Goal: Transaction & Acquisition: Obtain resource

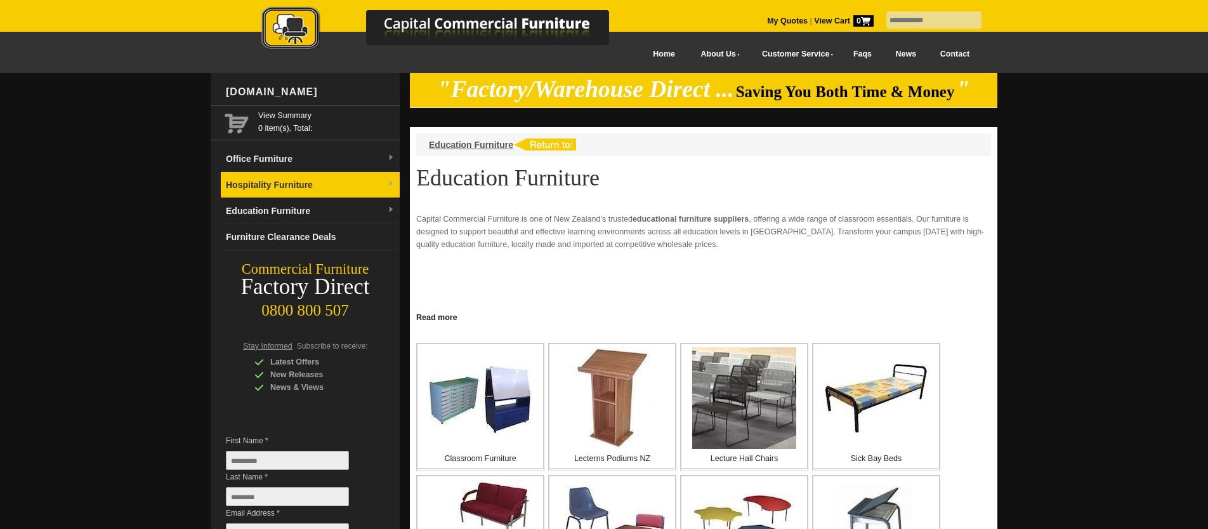
click at [321, 176] on link "Hospitality Furniture" at bounding box center [310, 185] width 179 height 26
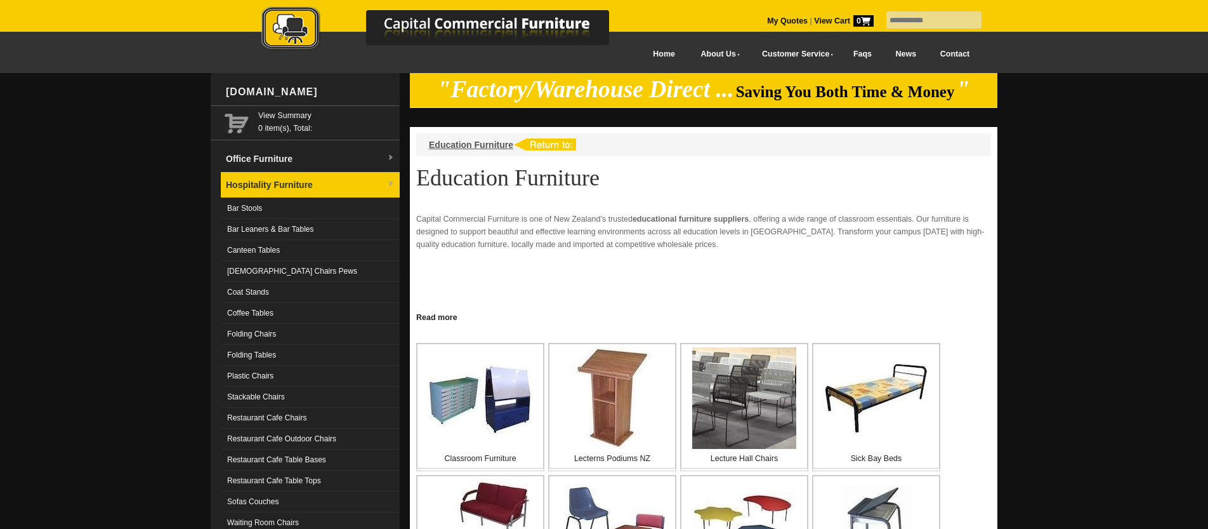
click at [319, 184] on link "Hospitality Furniture" at bounding box center [310, 185] width 179 height 26
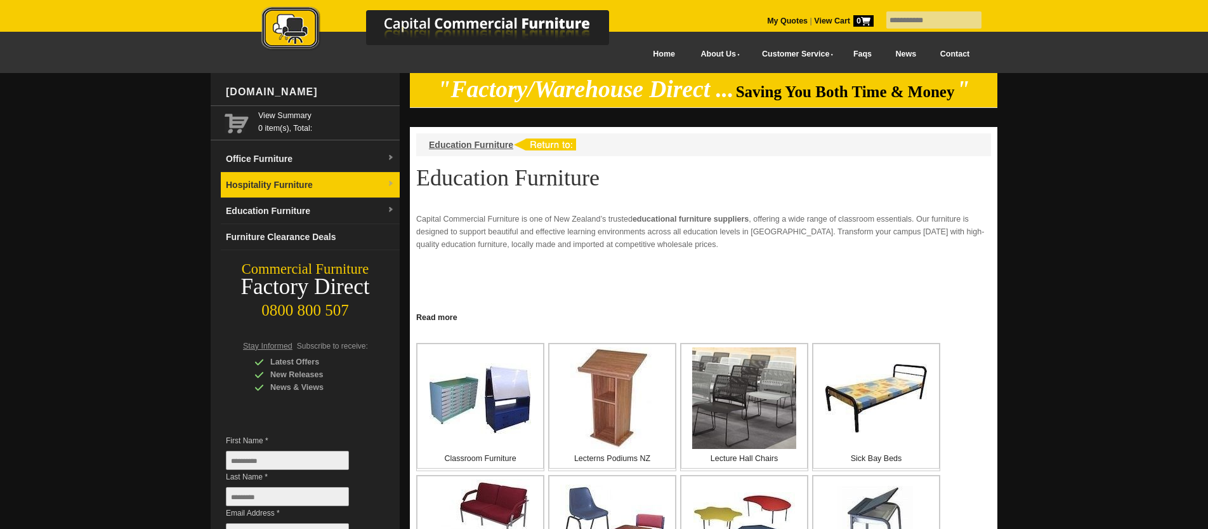
click at [389, 180] on img at bounding box center [391, 184] width 8 height 8
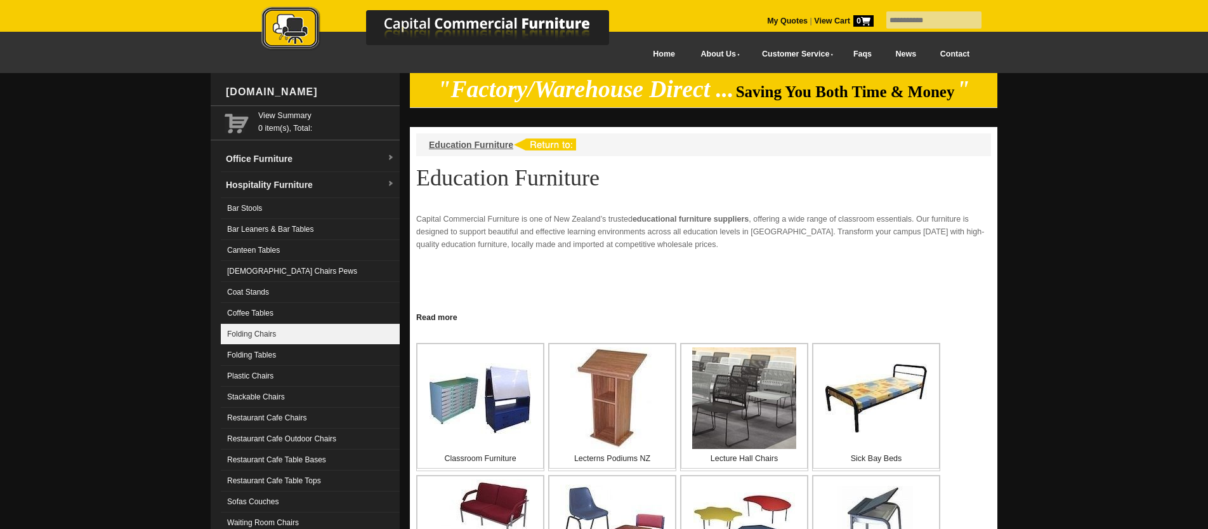
click at [277, 333] on link "Folding Chairs" at bounding box center [310, 334] width 179 height 21
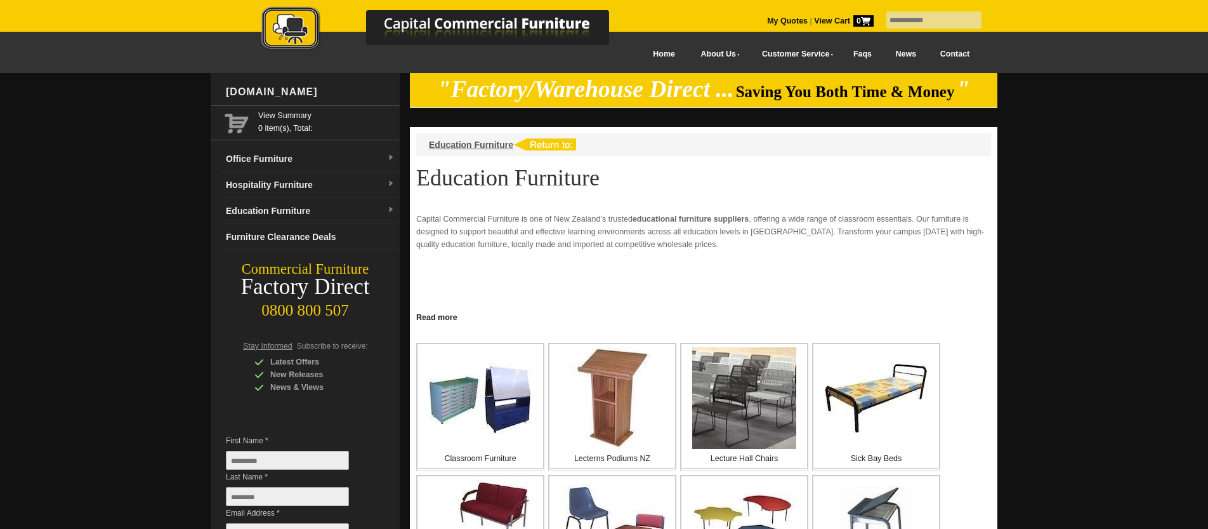
scroll to position [4, 0]
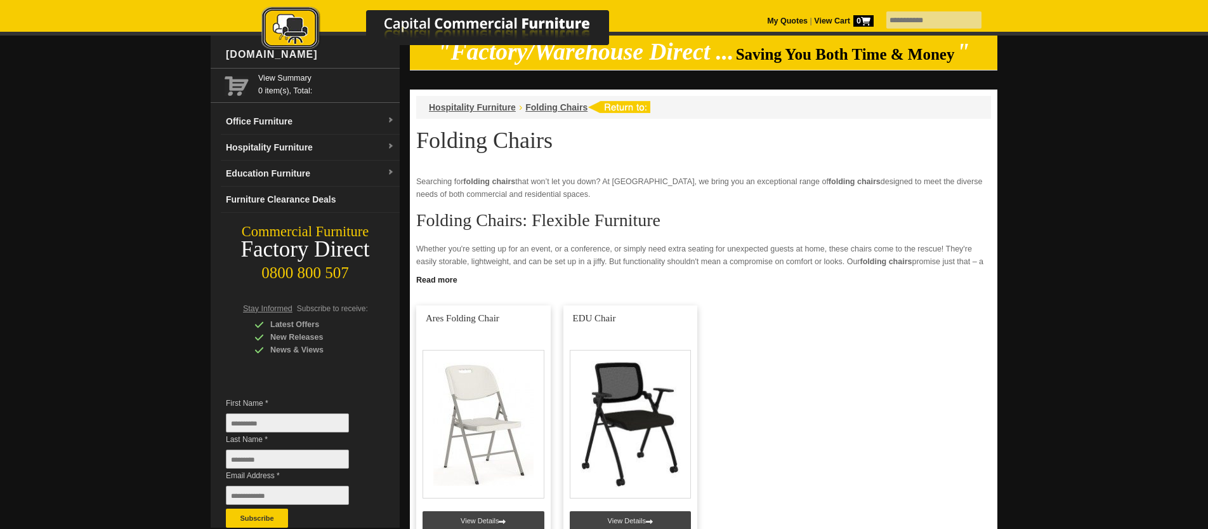
scroll to position [41, 0]
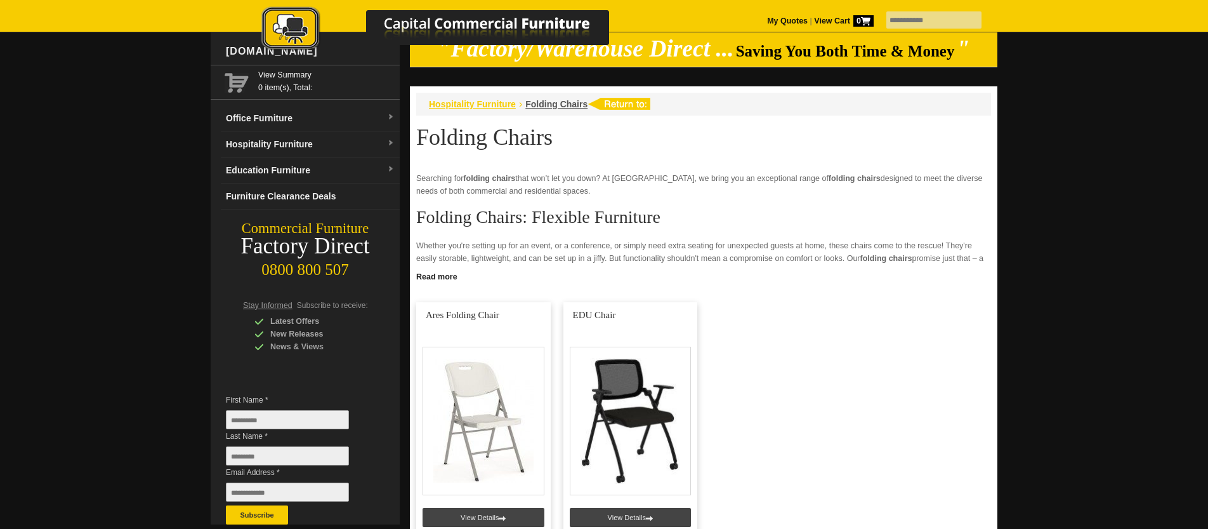
click at [485, 100] on span "Hospitality Furniture" at bounding box center [472, 104] width 87 height 10
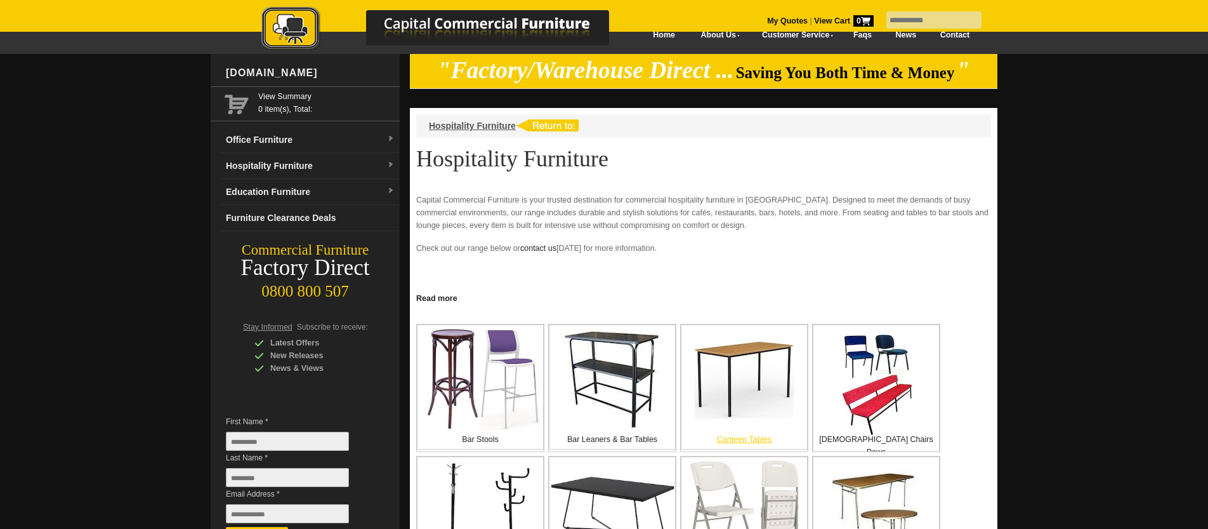
scroll to position [21, 0]
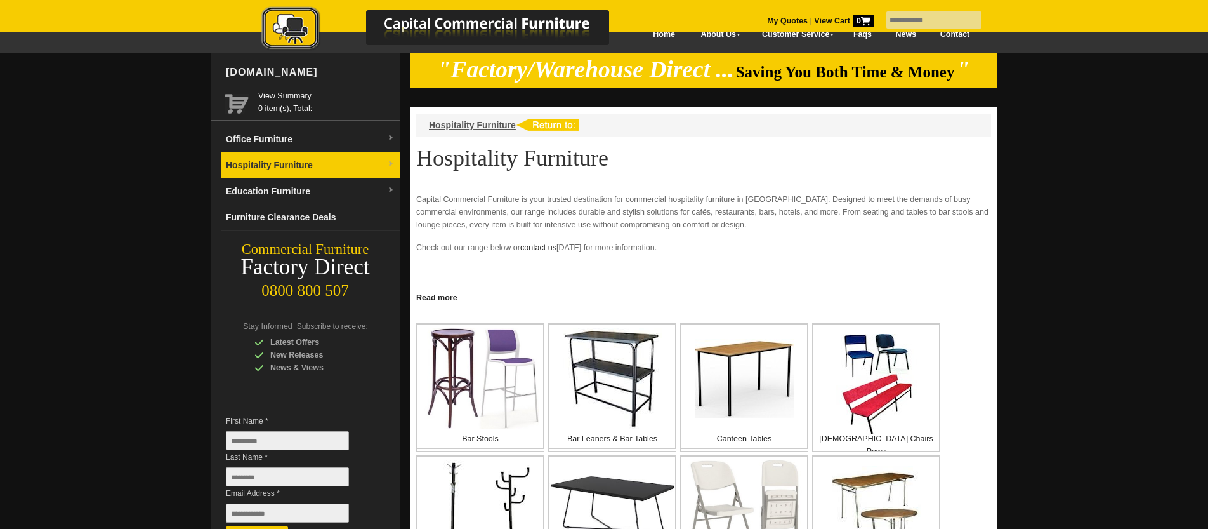
click at [316, 157] on link "Hospitality Furniture" at bounding box center [310, 165] width 179 height 26
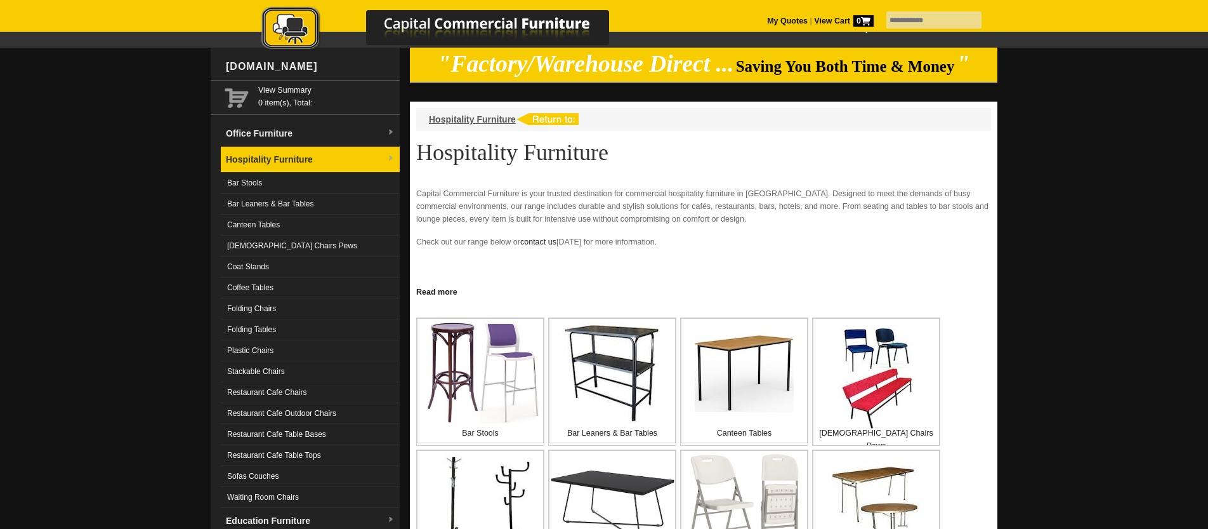
click at [384, 152] on link "Hospitality Furniture" at bounding box center [310, 160] width 179 height 26
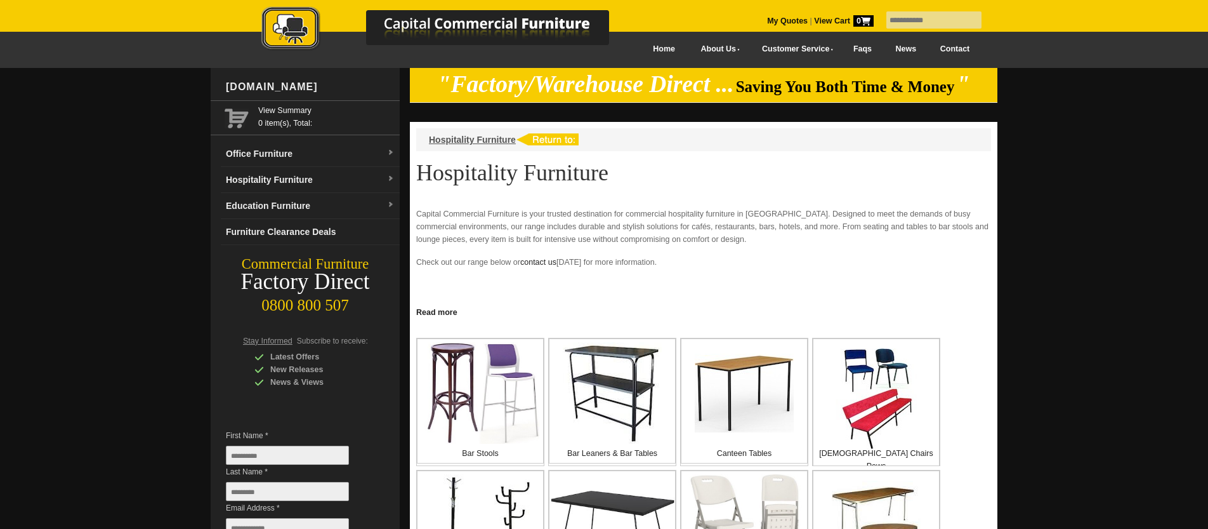
scroll to position [0, 0]
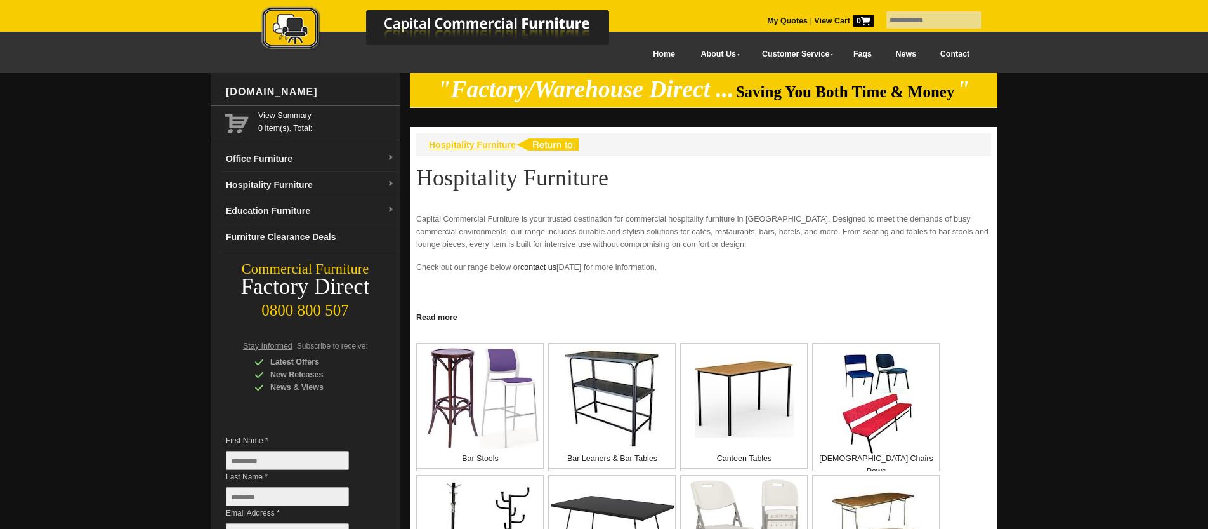
click at [502, 140] on span "Hospitality Furniture" at bounding box center [472, 145] width 87 height 10
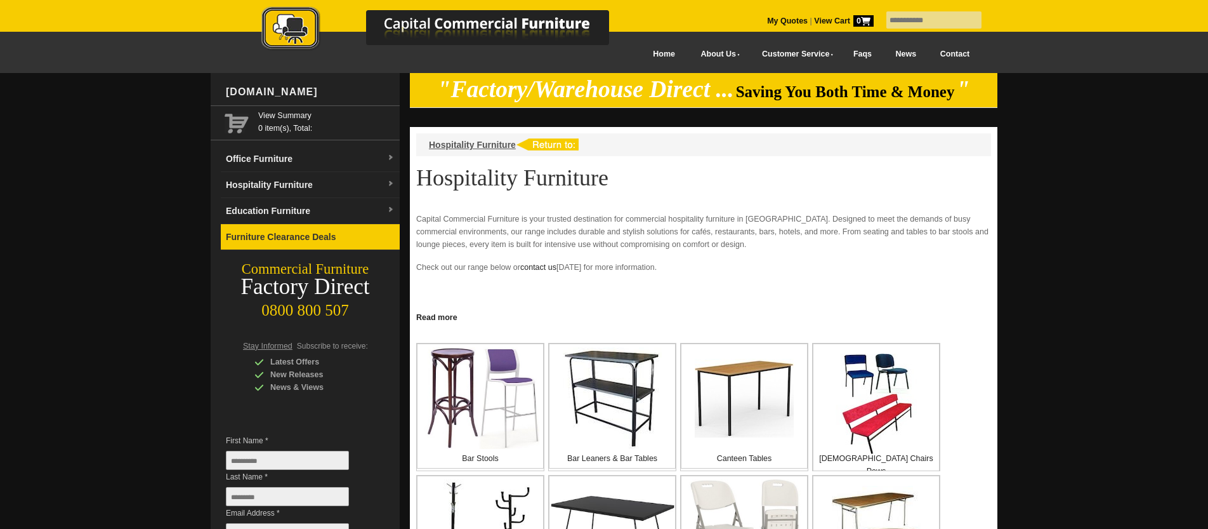
click at [326, 234] on link "Furniture Clearance Deals" at bounding box center [310, 237] width 179 height 26
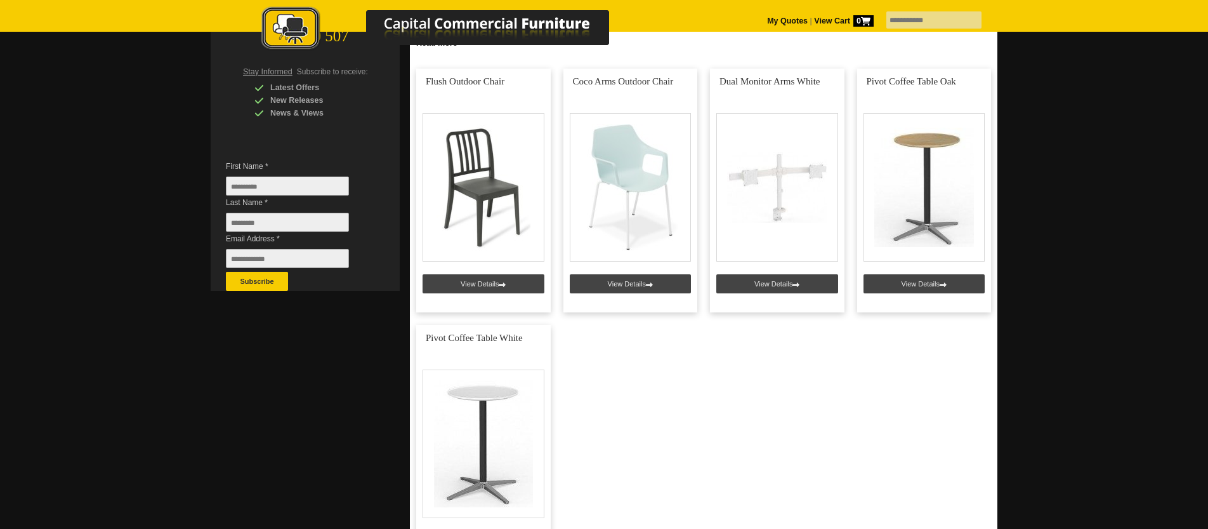
scroll to position [237, 0]
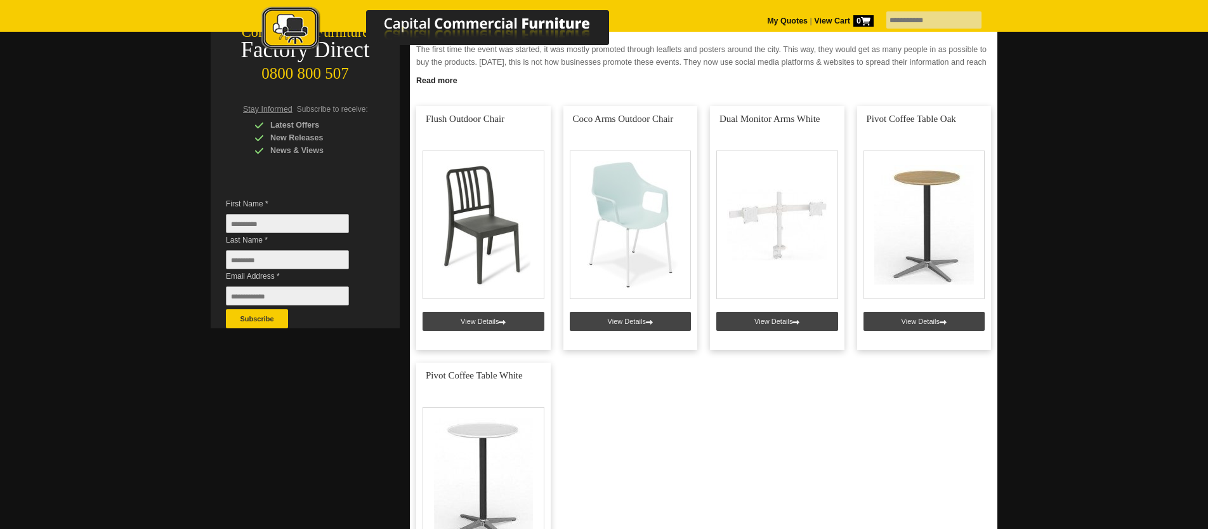
click at [825, 18] on strong "View Cart 0" at bounding box center [844, 20] width 60 height 9
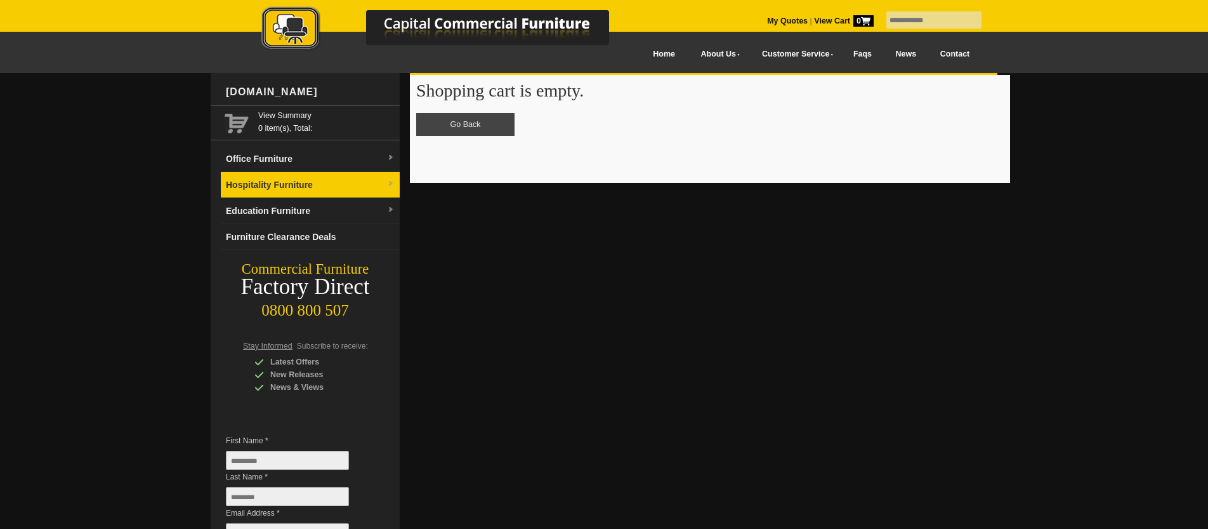
click at [331, 180] on link "Hospitality Furniture" at bounding box center [310, 185] width 179 height 26
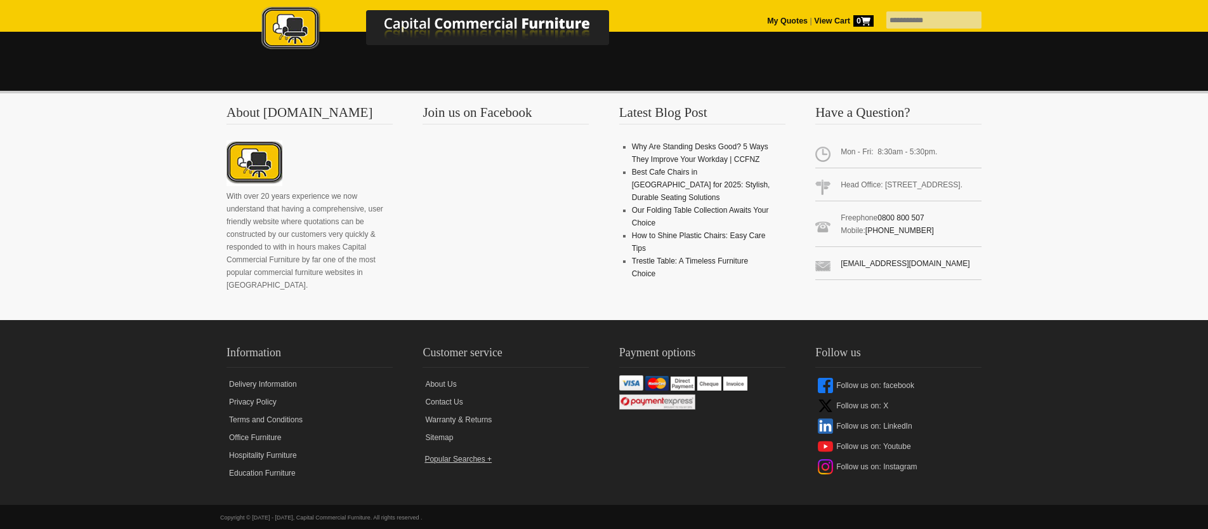
scroll to position [870, 0]
click at [478, 412] on link "Warranty & Returns" at bounding box center [506, 419] width 166 height 18
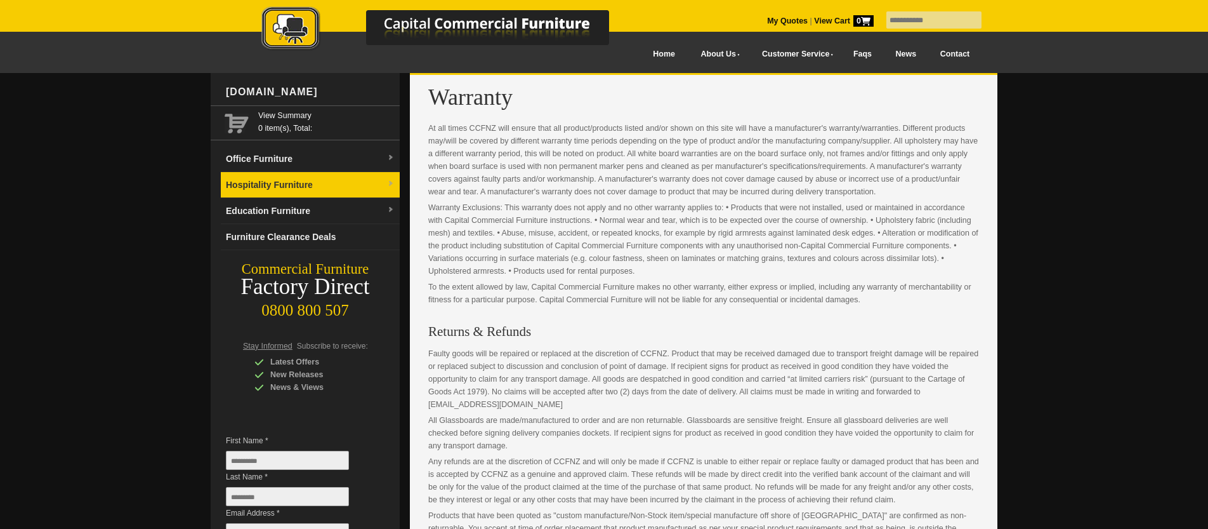
click at [330, 181] on link "Hospitality Furniture" at bounding box center [310, 185] width 179 height 26
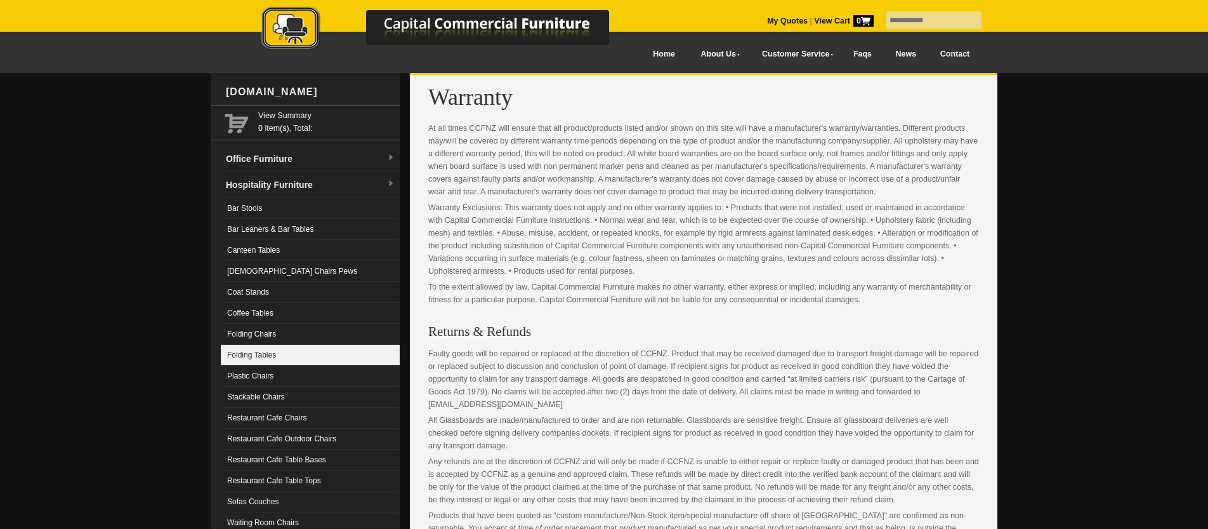
click at [288, 352] on link "Folding Tables" at bounding box center [310, 355] width 179 height 21
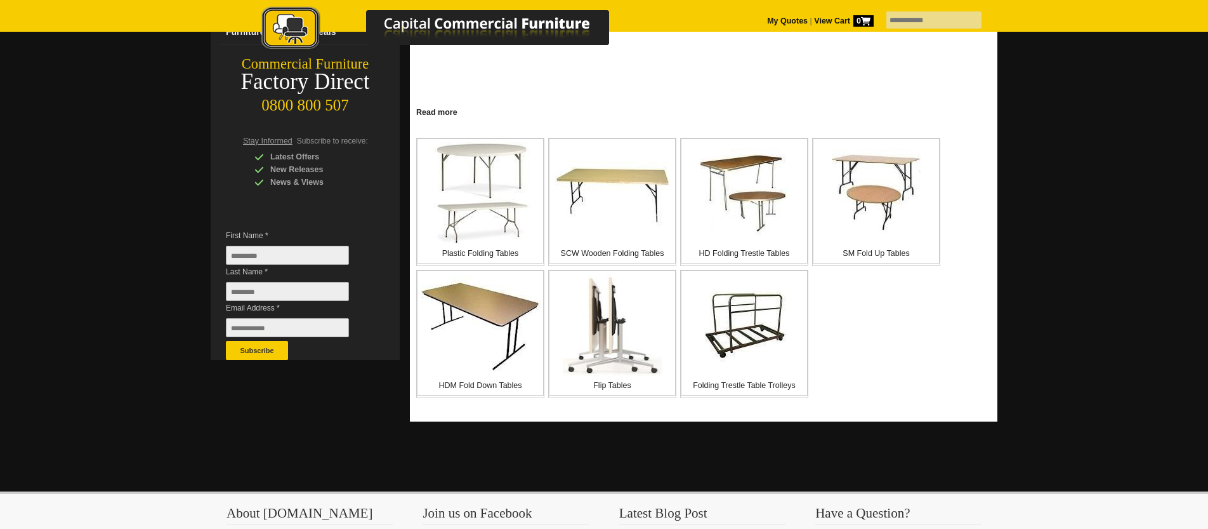
scroll to position [204, 0]
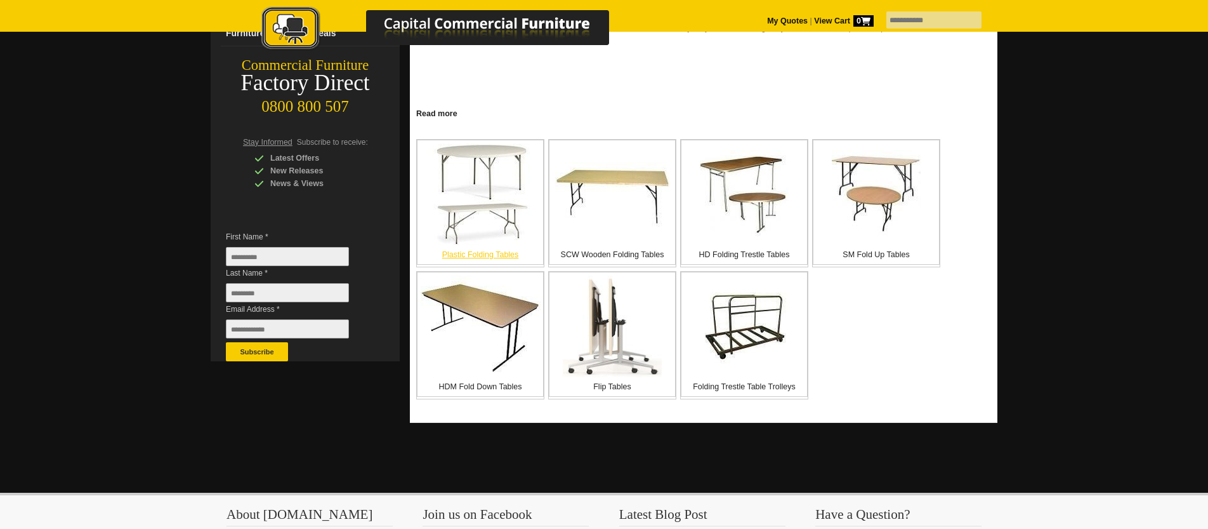
click at [489, 214] on img at bounding box center [480, 194] width 105 height 102
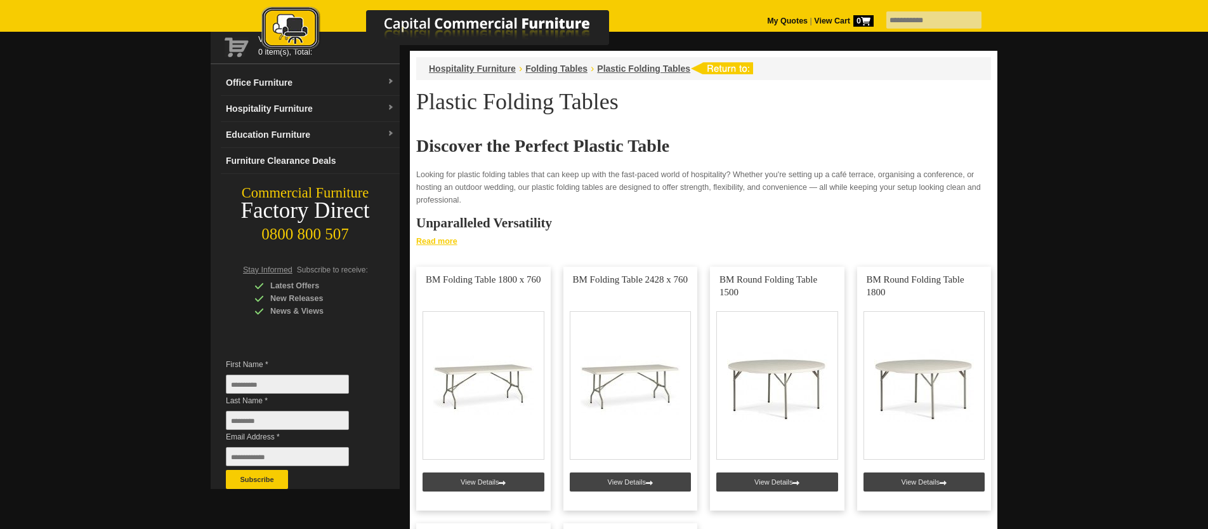
scroll to position [81, 0]
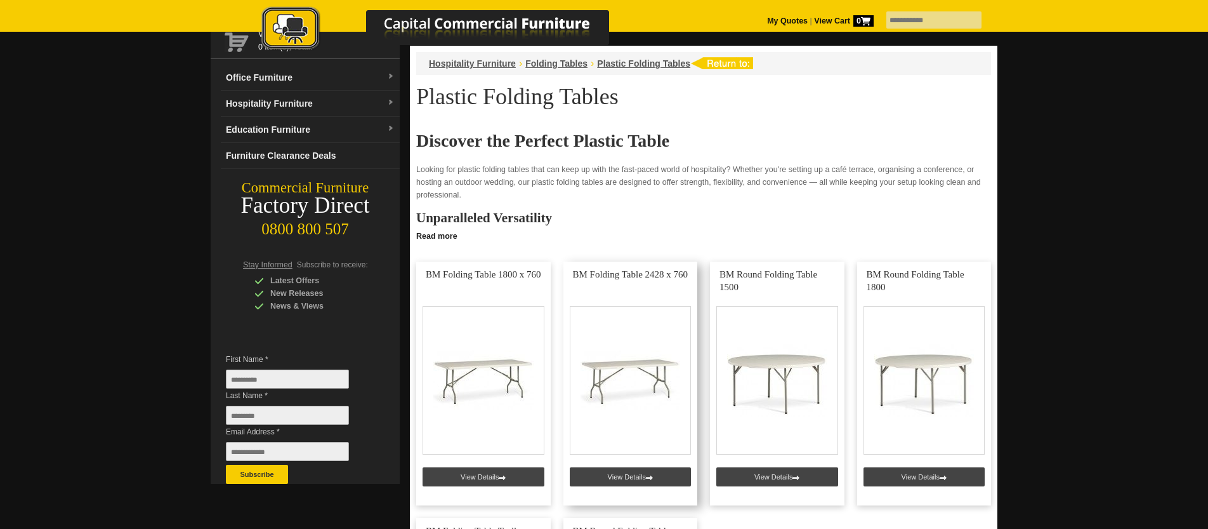
click at [642, 475] on link at bounding box center [630, 383] width 135 height 244
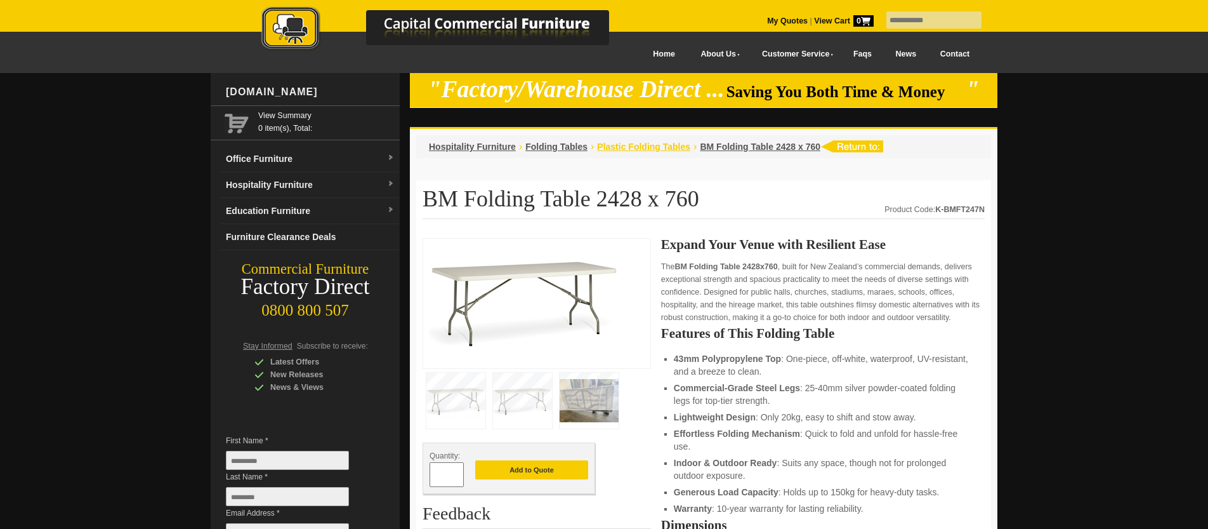
click at [658, 146] on span "Plastic Folding Tables" at bounding box center [643, 147] width 93 height 10
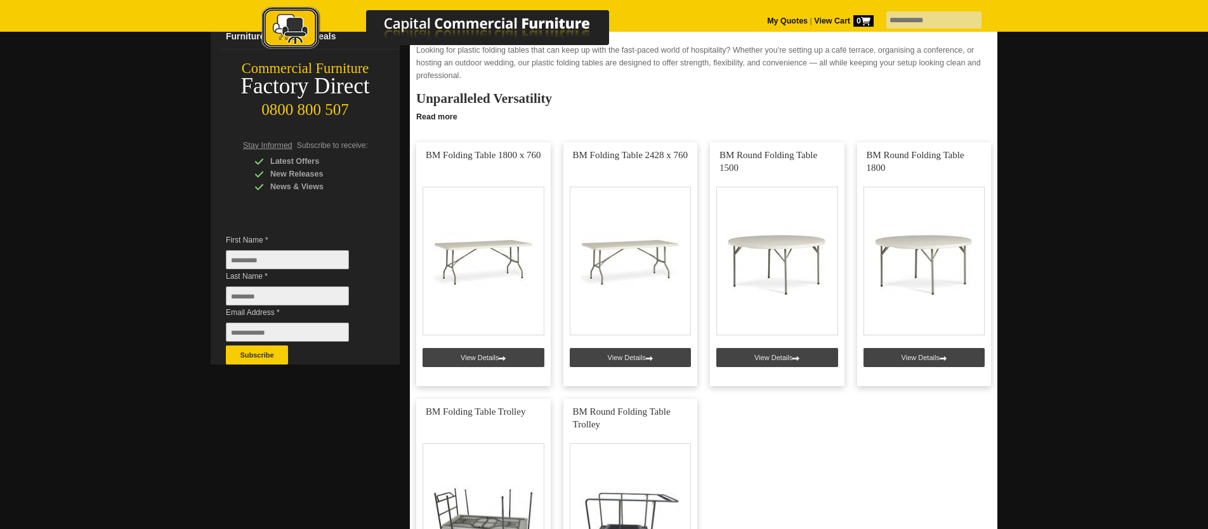
scroll to position [191, 0]
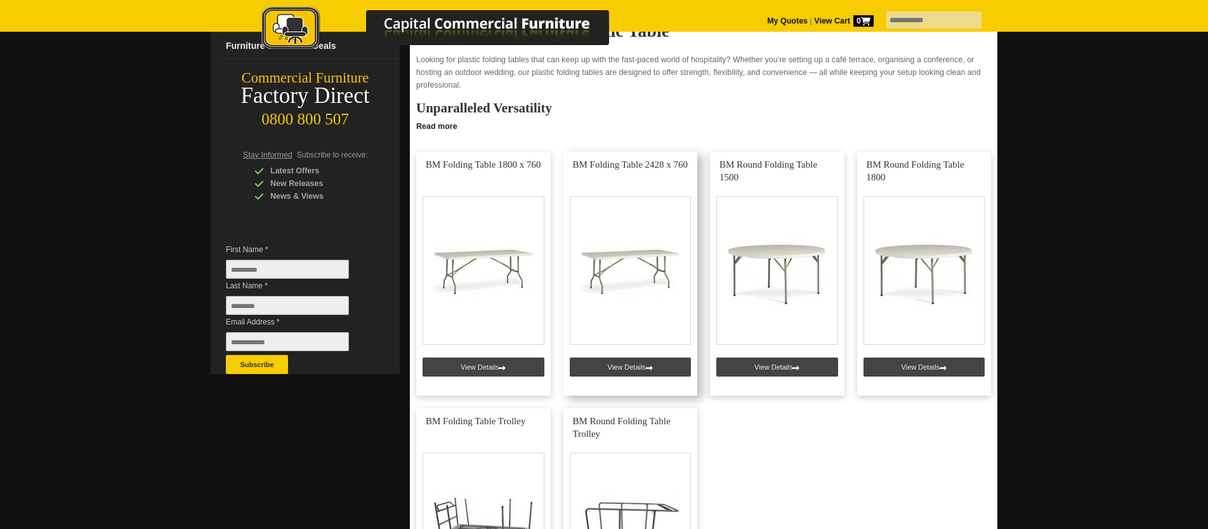
click at [655, 363] on link at bounding box center [630, 274] width 135 height 244
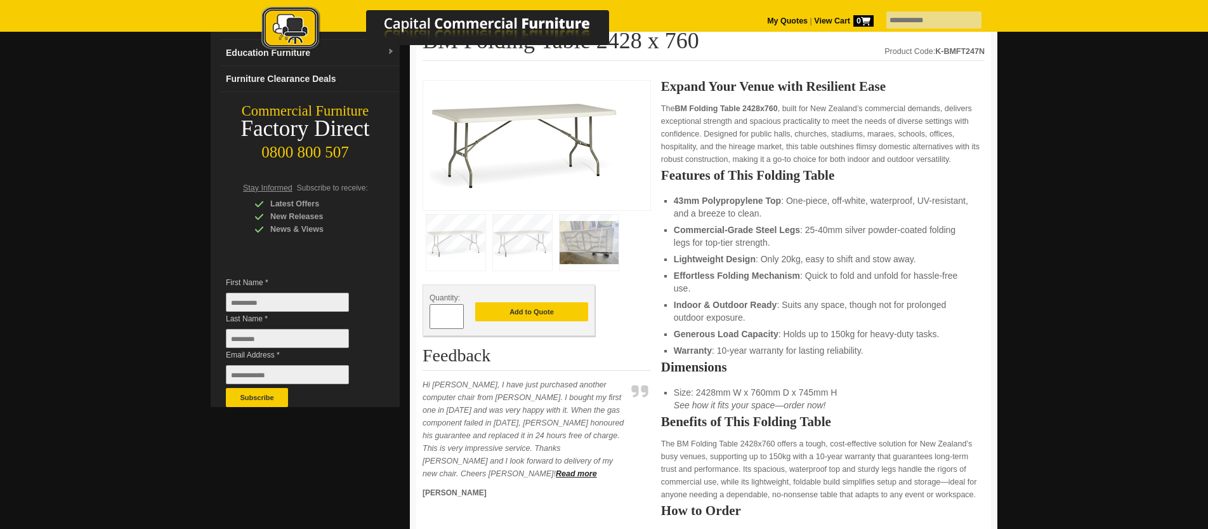
scroll to position [157, 0]
click at [447, 319] on input "*" at bounding box center [447, 317] width 34 height 25
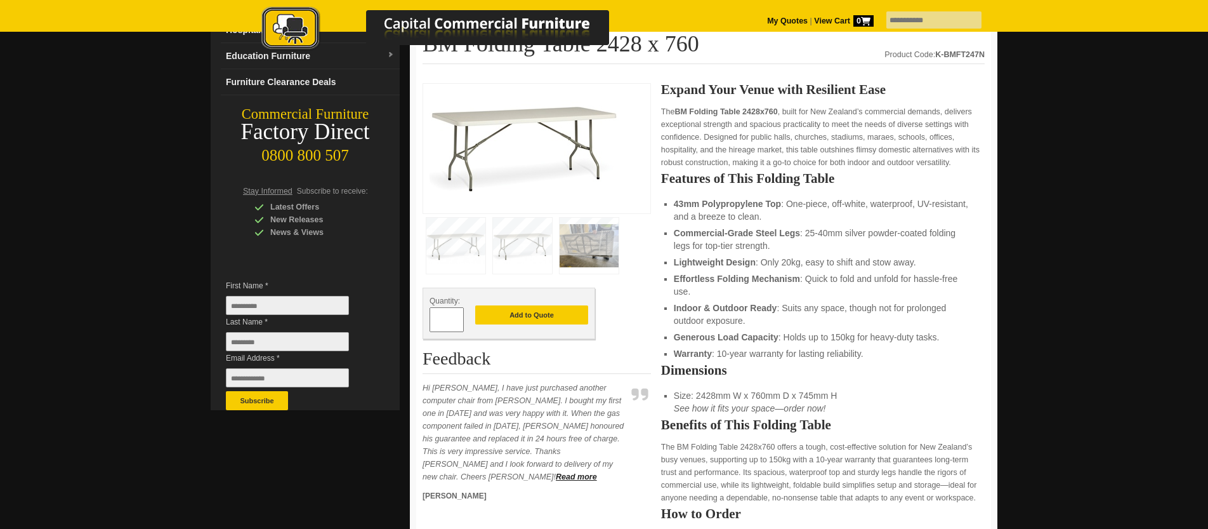
scroll to position [159, 0]
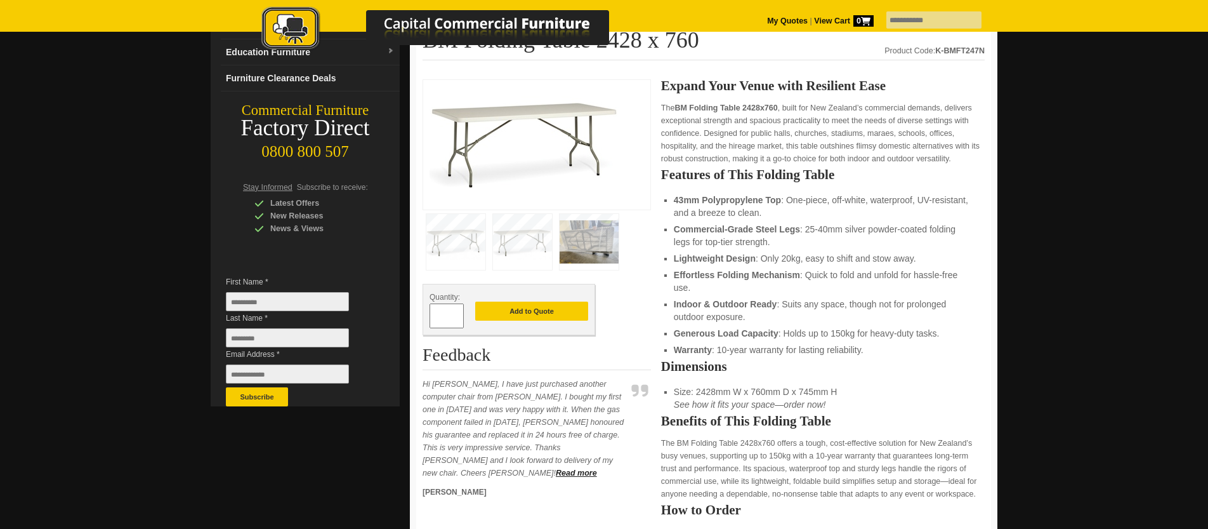
click at [442, 314] on input "**" at bounding box center [447, 315] width 34 height 25
type input "*"
type input "**"
click at [530, 312] on button "Add to Quote" at bounding box center [531, 310] width 113 height 19
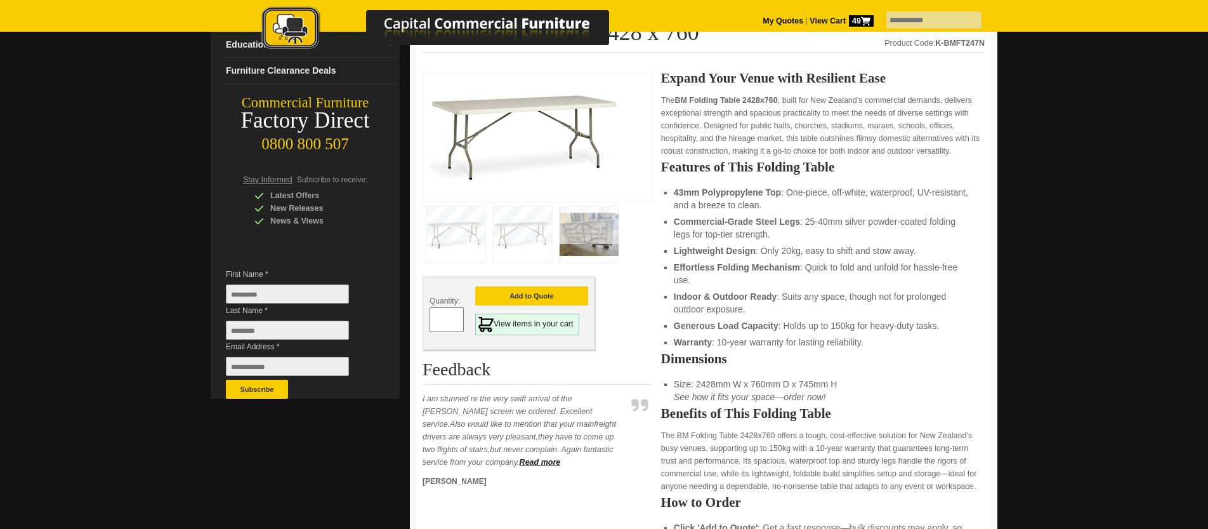
scroll to position [164, 0]
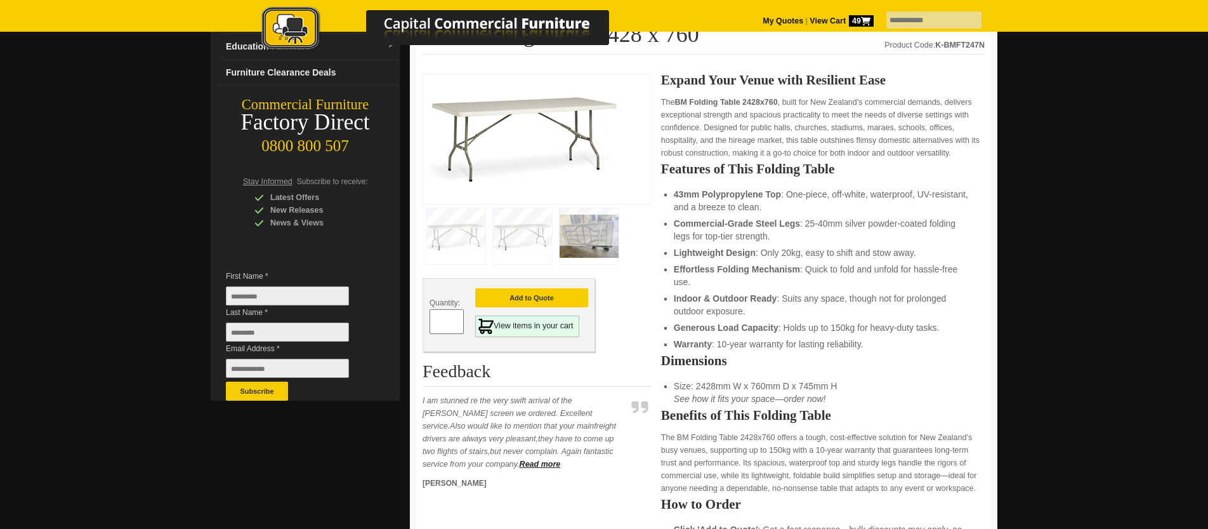
click at [231, 296] on input "First Name *" at bounding box center [287, 295] width 123 height 19
type input "****"
type input "*******"
type input "**********"
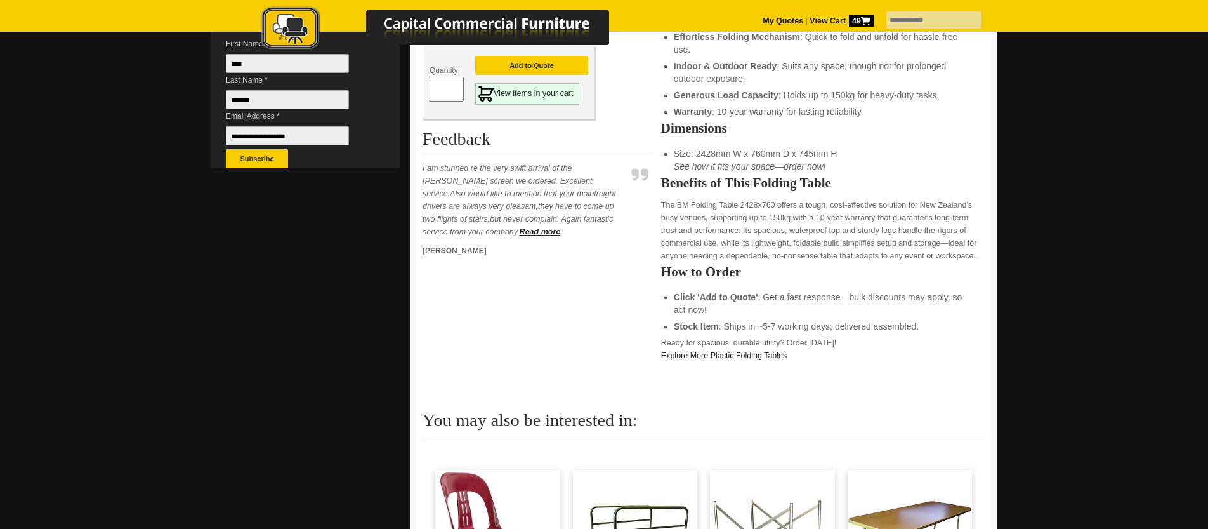
scroll to position [393, 0]
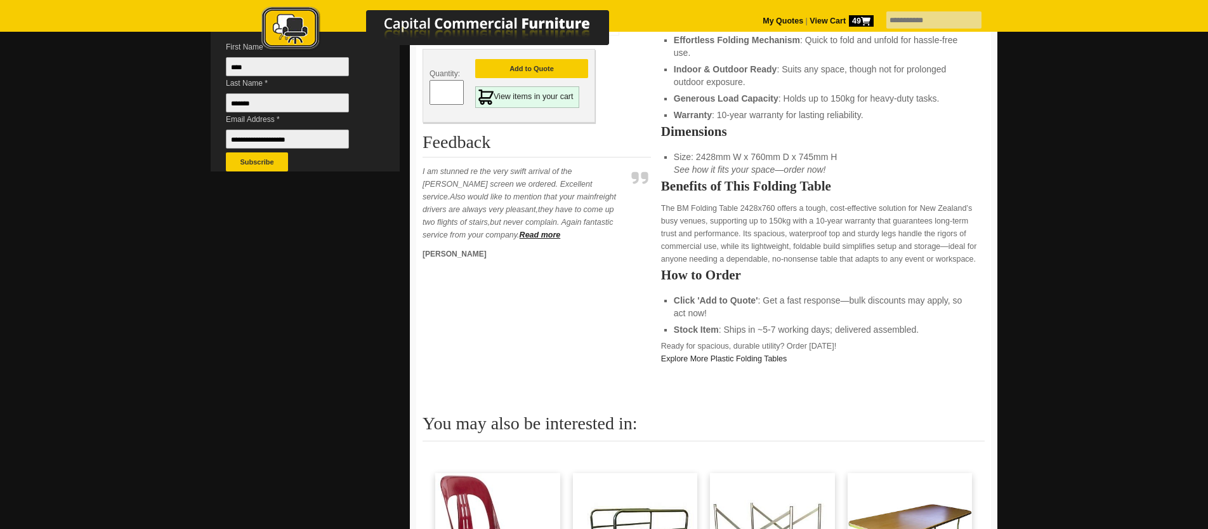
click at [446, 146] on h2 "Feedback" at bounding box center [537, 145] width 228 height 25
drag, startPoint x: 432, startPoint y: 268, endPoint x: 439, endPoint y: 263, distance: 8.6
click at [437, 265] on div "Quantity: * Add to Quote View items in your cart Feedback I am stunned re the v…" at bounding box center [537, 109] width 228 height 529
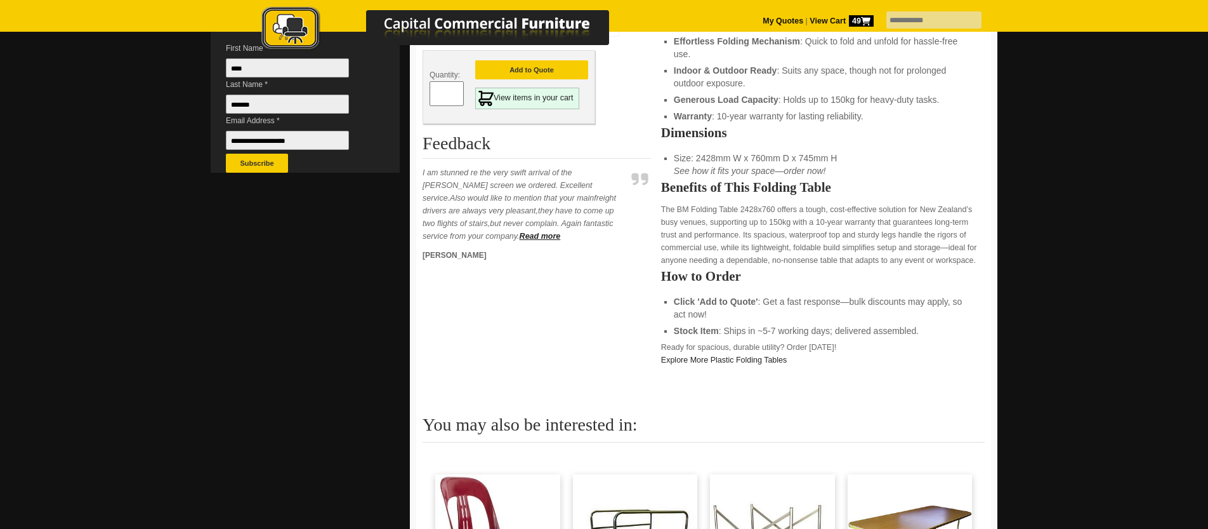
click at [446, 255] on p "Kate" at bounding box center [524, 255] width 203 height 13
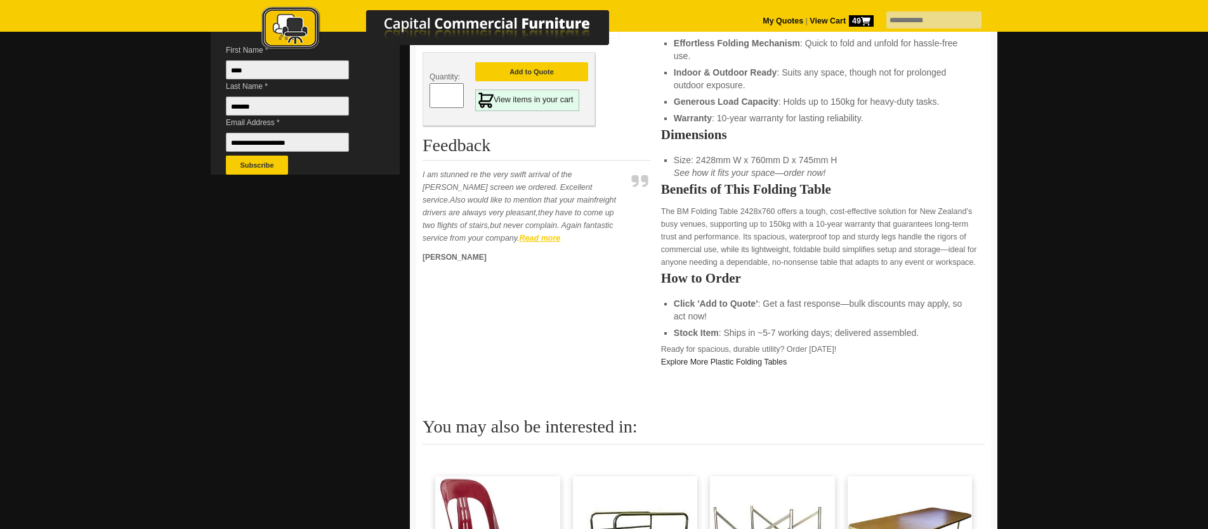
scroll to position [388, 0]
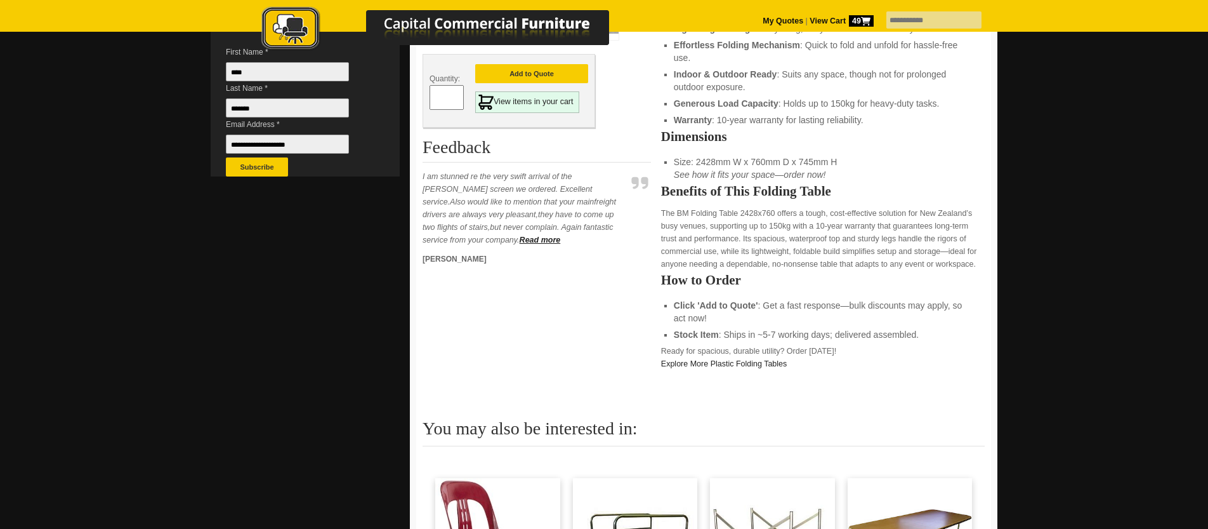
click at [506, 240] on p "I am stunned re the very swift arrival of the kubit screen we ordered. Excellen…" at bounding box center [524, 208] width 203 height 76
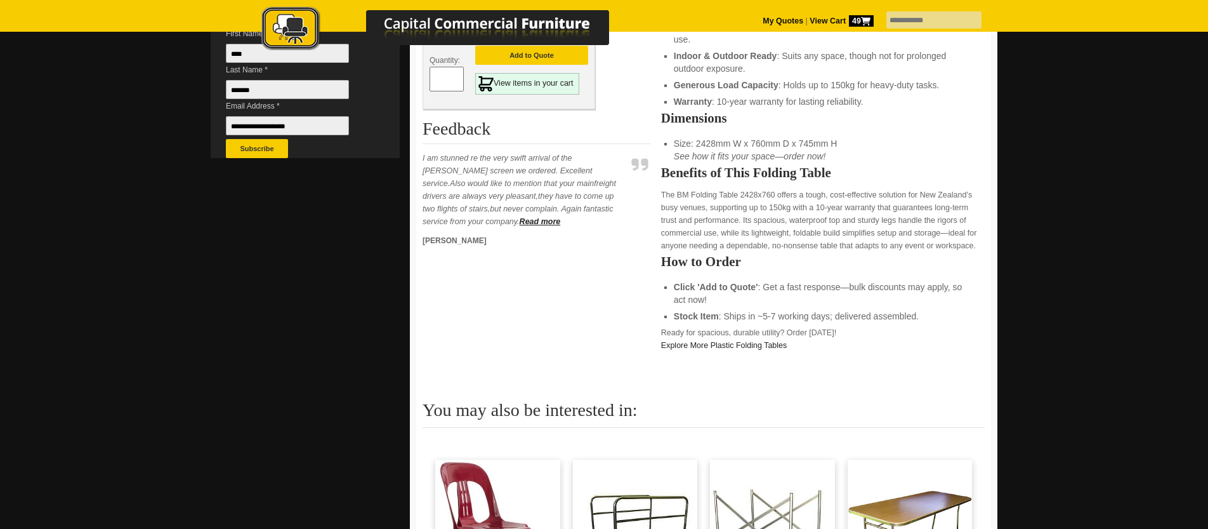
scroll to position [405, 0]
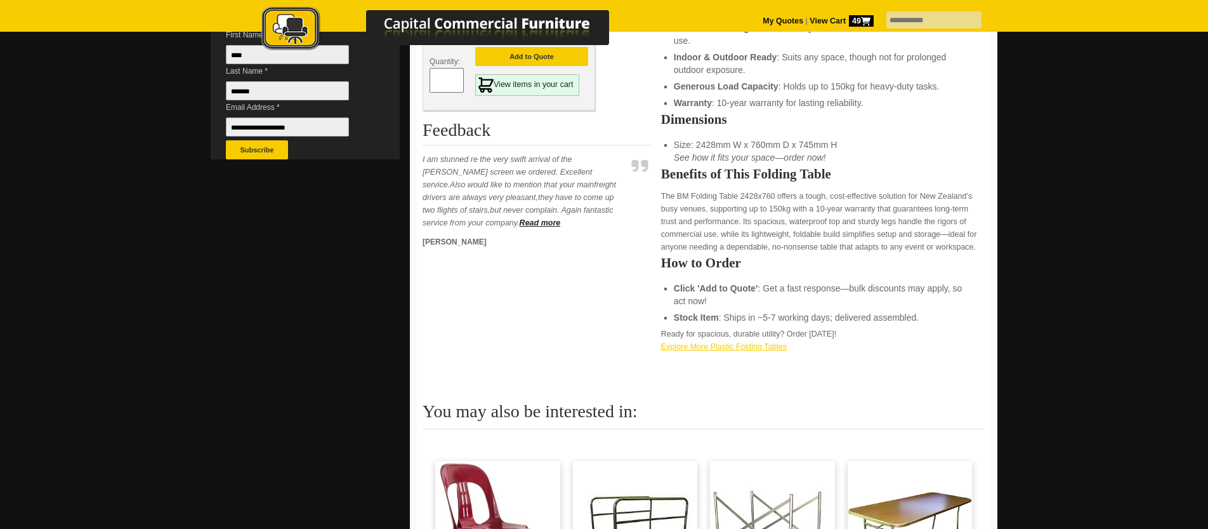
click at [699, 346] on link "Explore More Plastic Folding Tables" at bounding box center [724, 346] width 126 height 9
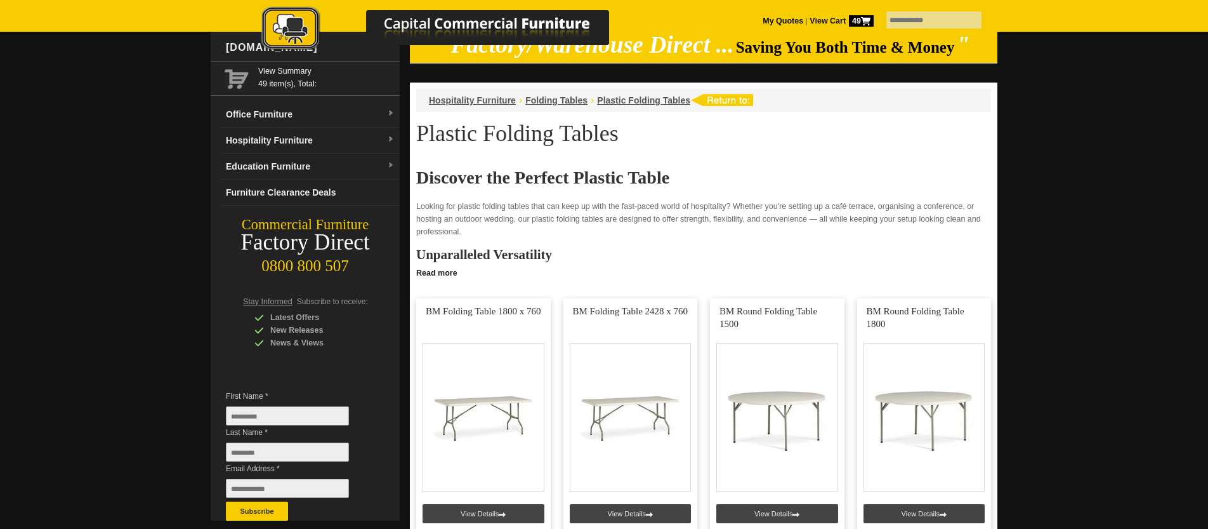
scroll to position [48, 0]
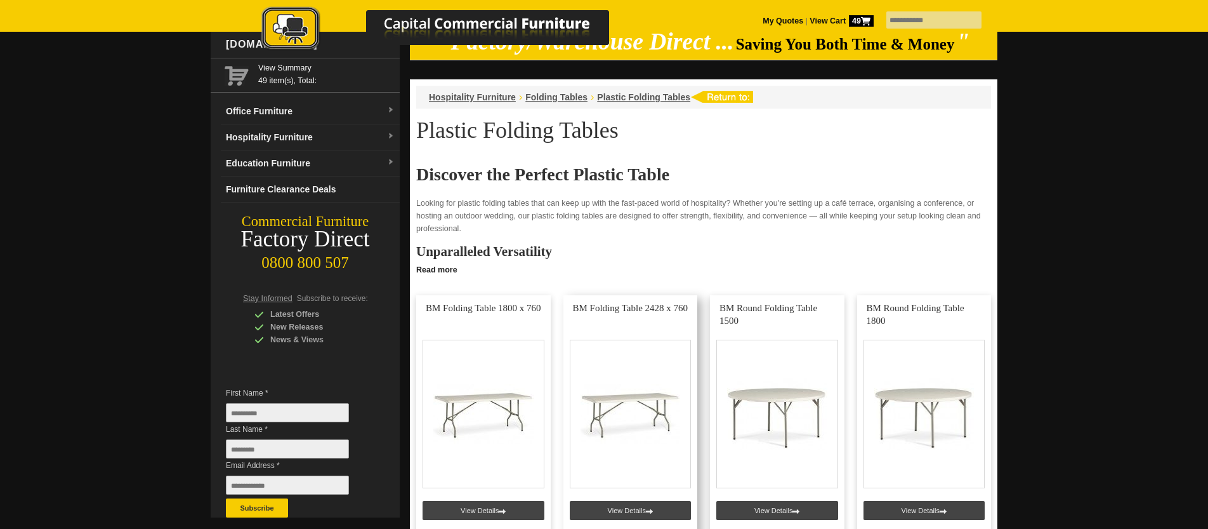
click at [652, 395] on link at bounding box center [630, 417] width 135 height 244
